Goal: Book appointment/travel/reservation

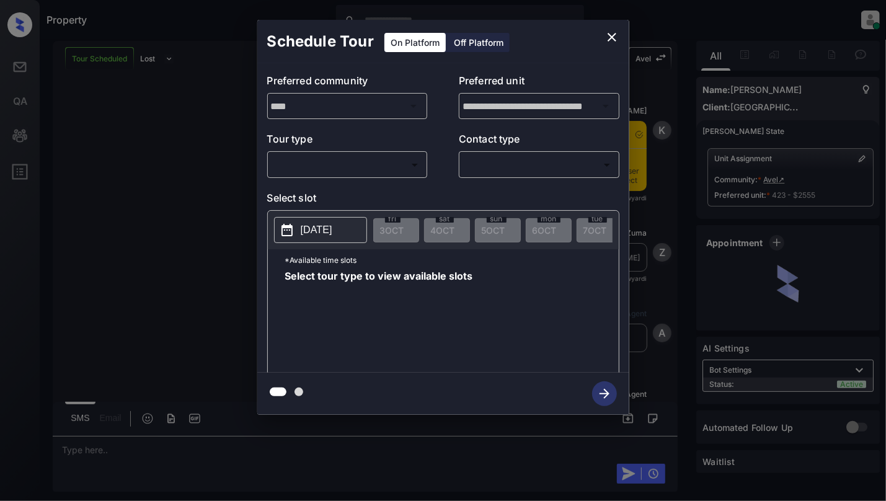
scroll to position [6507, 0]
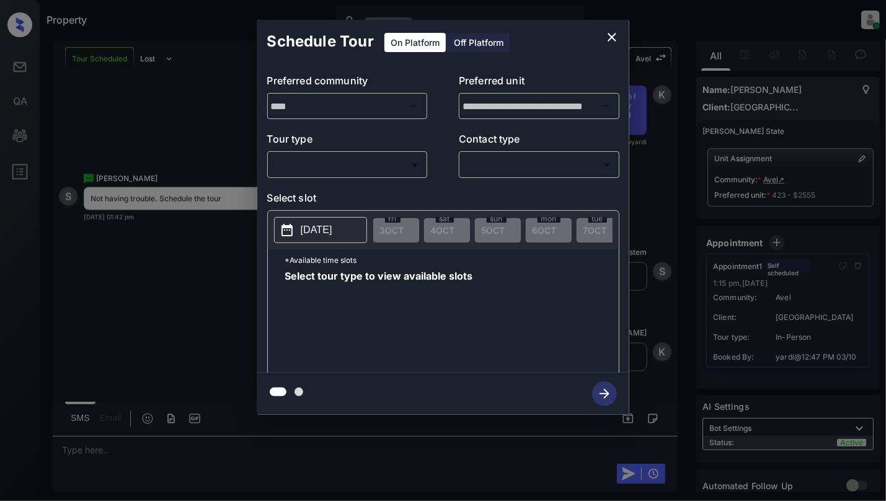
click at [364, 169] on body "Property [PERSON_NAME] Online Set yourself offline Set yourself on break Profil…" at bounding box center [443, 250] width 886 height 501
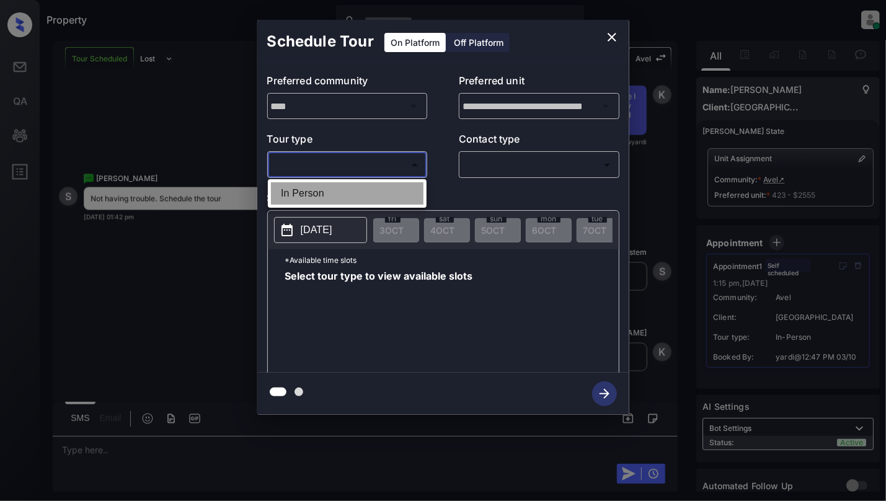
click at [294, 200] on li "In Person" at bounding box center [347, 193] width 152 height 22
type input "********"
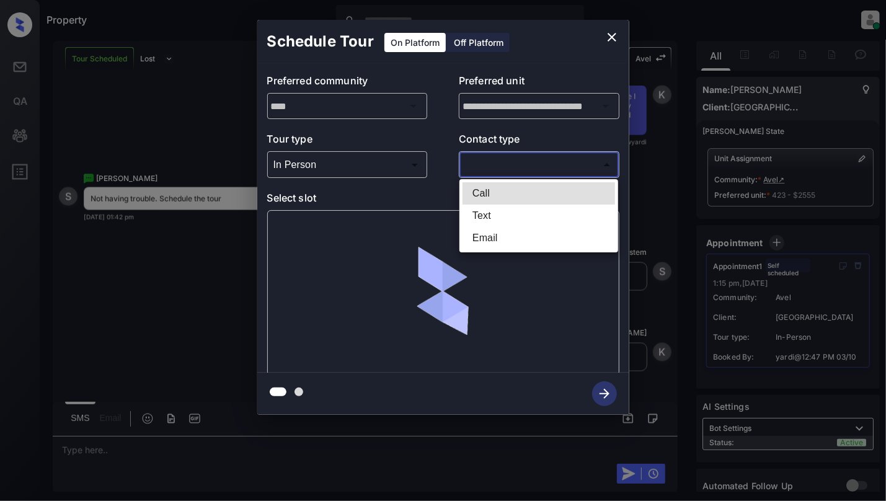
click at [497, 162] on body "Property [PERSON_NAME] Online Set yourself offline Set yourself on break Profil…" at bounding box center [443, 250] width 886 height 501
click at [500, 216] on li "Text" at bounding box center [538, 216] width 152 height 22
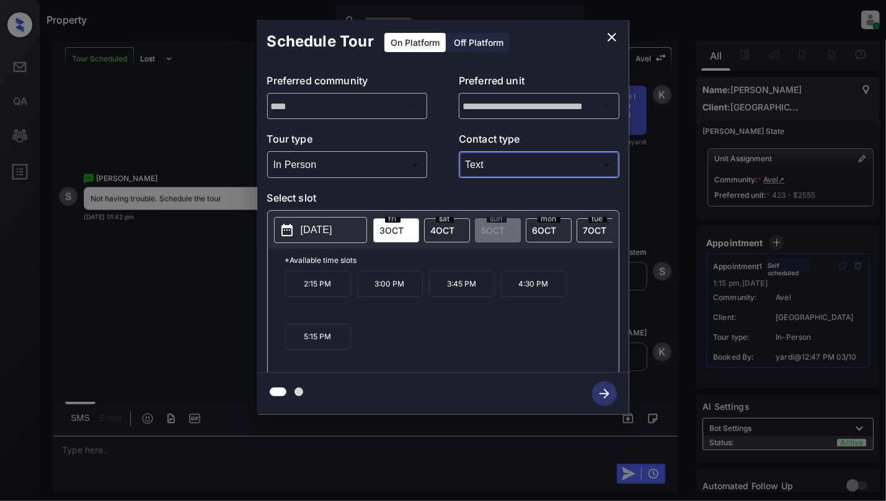
type input "****"
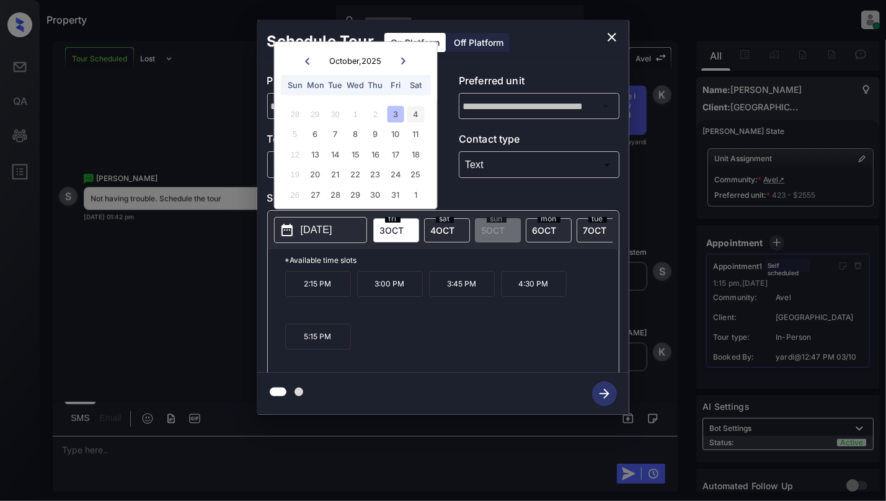
click at [419, 112] on div "4" at bounding box center [415, 113] width 17 height 17
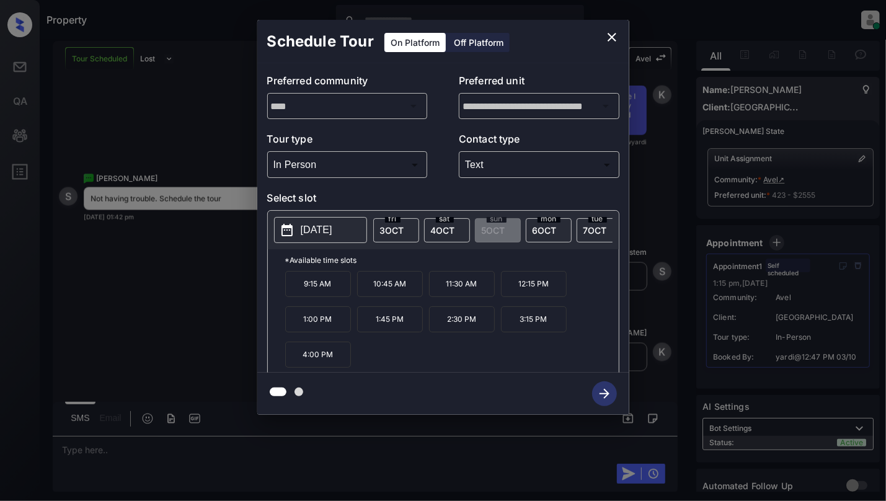
click at [403, 329] on p "1:45 PM" at bounding box center [390, 319] width 66 height 26
click at [613, 388] on icon "button" at bounding box center [604, 393] width 25 height 25
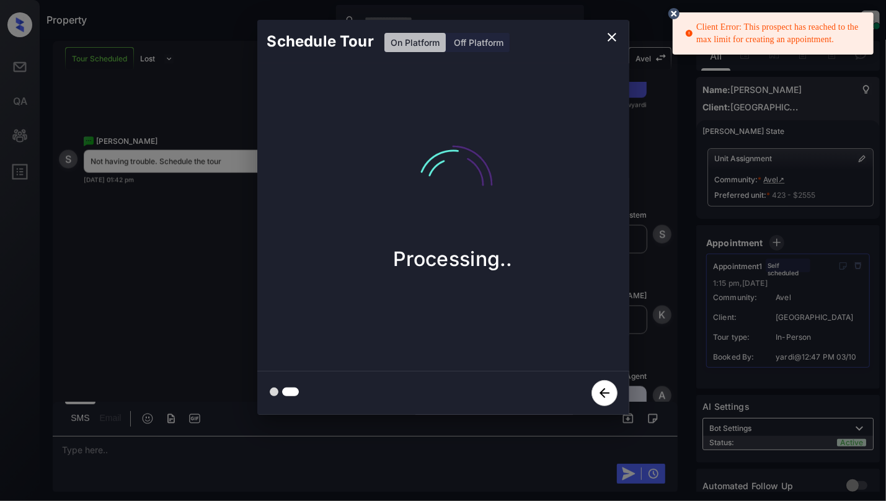
scroll to position [6749, 0]
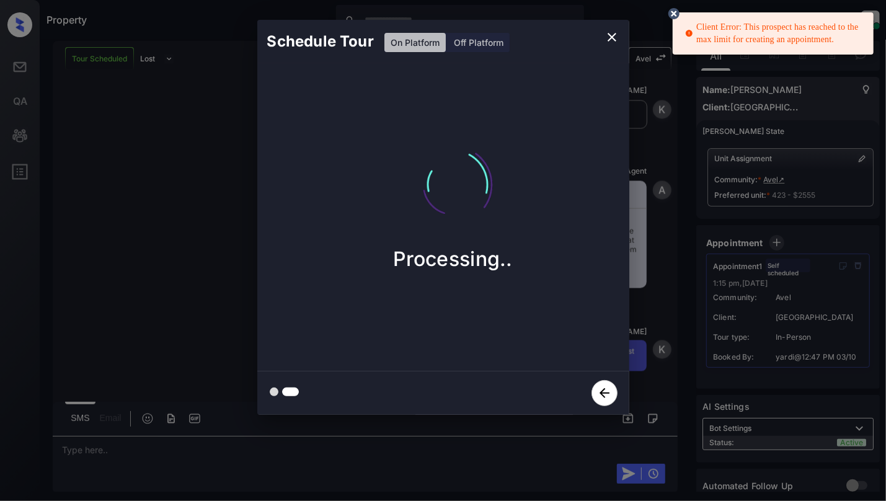
click at [616, 37] on icon "close" at bounding box center [611, 37] width 15 height 15
